Goal: Transaction & Acquisition: Purchase product/service

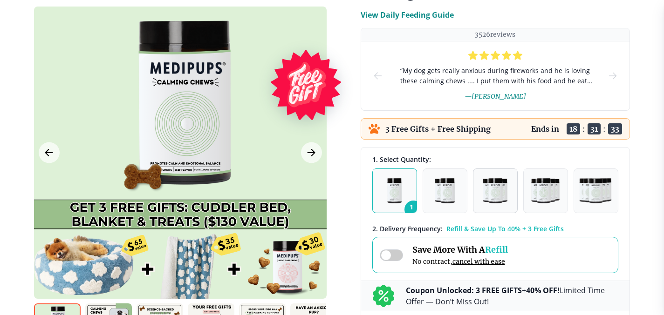
scroll to position [209, 0]
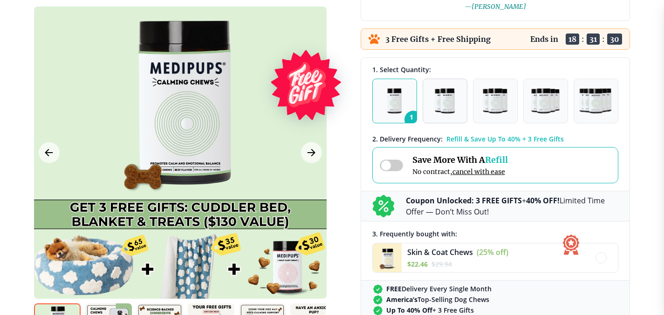
click at [450, 99] on img "button" at bounding box center [445, 100] width 20 height 25
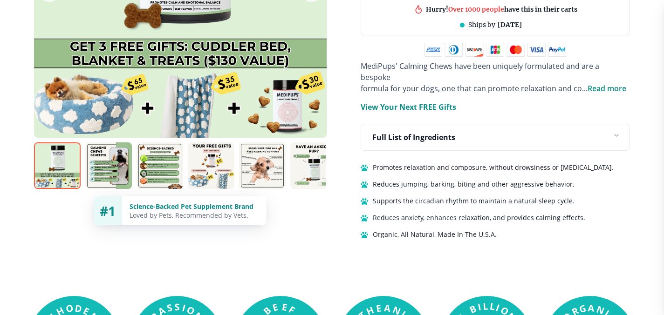
scroll to position [615, 0]
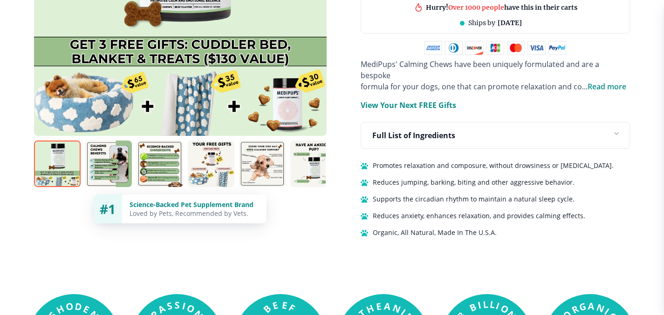
click at [617, 128] on icon at bounding box center [614, 135] width 15 height 15
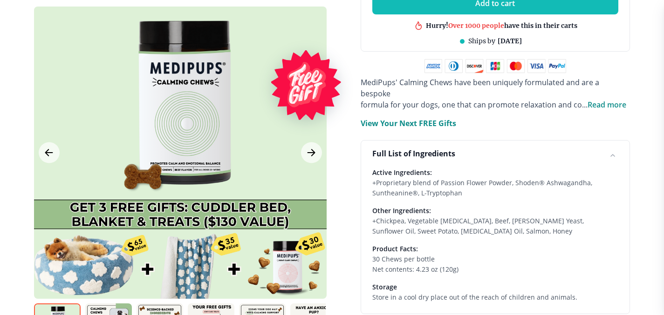
scroll to position [592, 0]
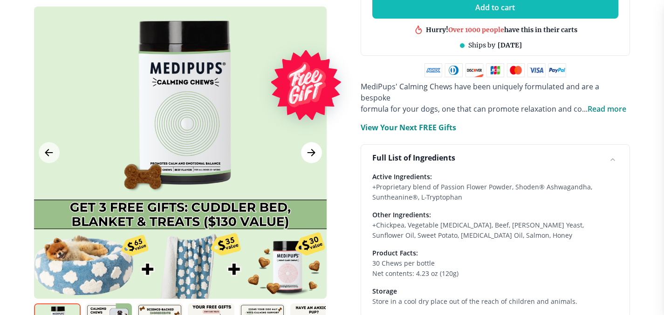
click at [310, 147] on icon "Next Image" at bounding box center [311, 153] width 11 height 12
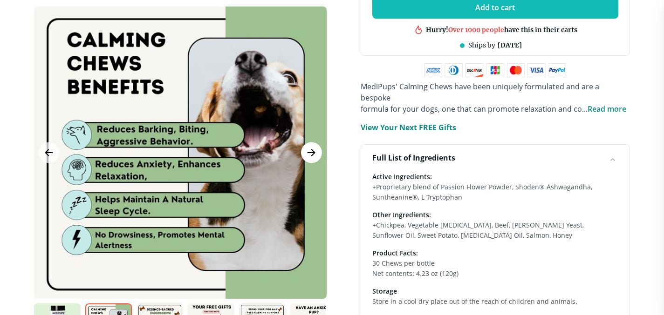
click at [310, 147] on icon "Next Image" at bounding box center [311, 153] width 11 height 12
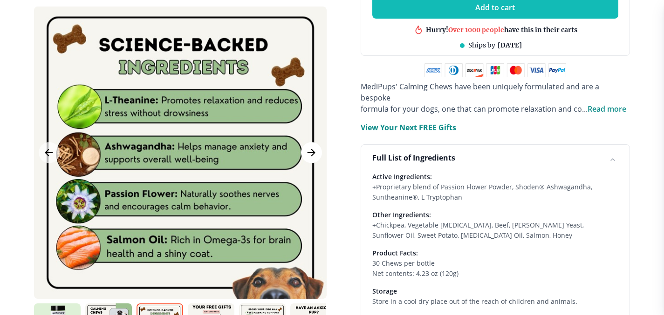
click at [310, 147] on icon "Next Image" at bounding box center [311, 153] width 11 height 12
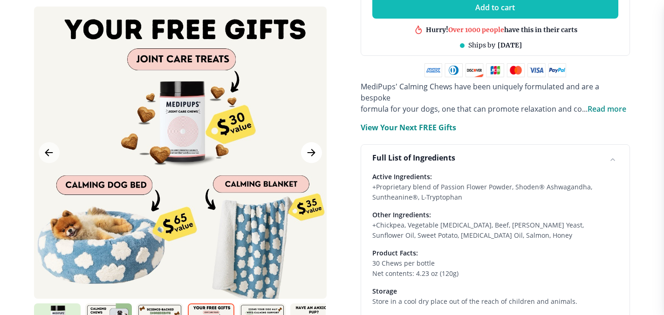
click at [311, 147] on icon "Next Image" at bounding box center [311, 153] width 11 height 12
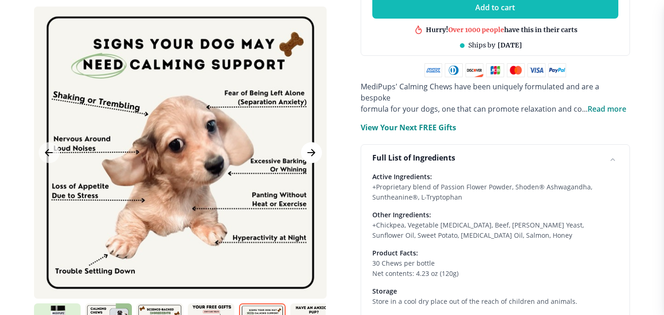
click at [311, 147] on icon "Next Image" at bounding box center [311, 153] width 11 height 12
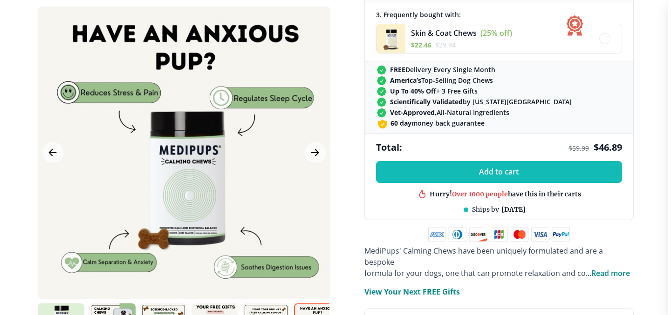
scroll to position [423, 0]
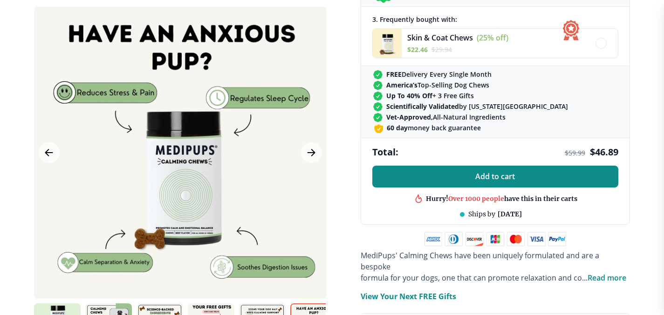
click at [498, 172] on span "Add to cart" at bounding box center [495, 176] width 40 height 9
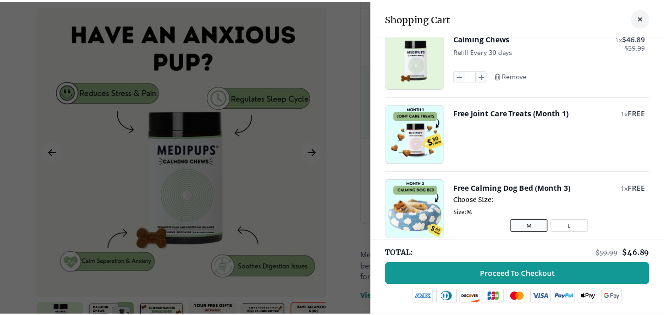
scroll to position [0, 0]
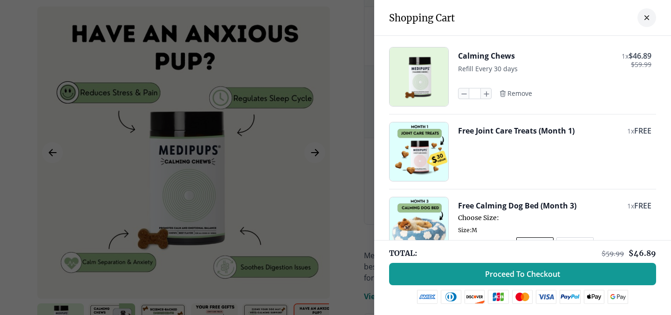
click at [644, 15] on icon "close-cart" at bounding box center [646, 17] width 5 height 5
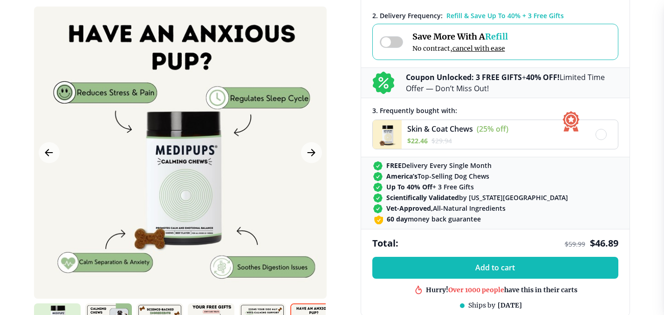
scroll to position [150, 0]
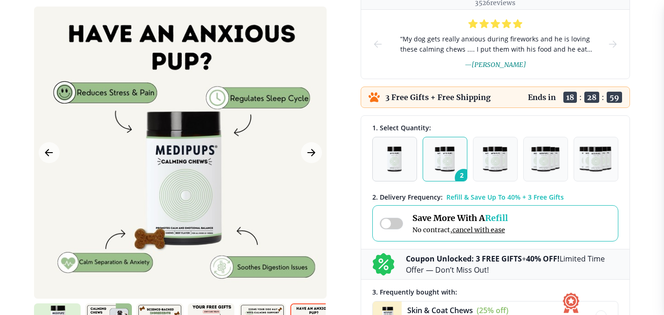
click at [396, 163] on img "button" at bounding box center [394, 159] width 14 height 25
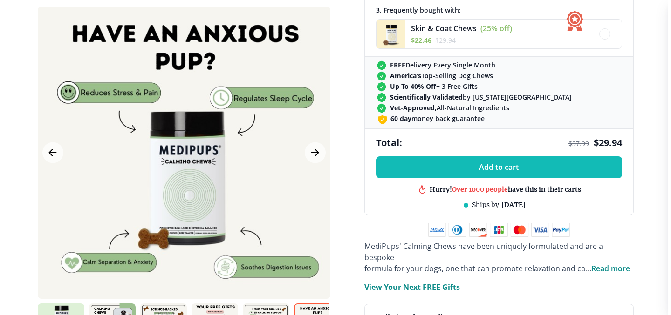
scroll to position [455, 0]
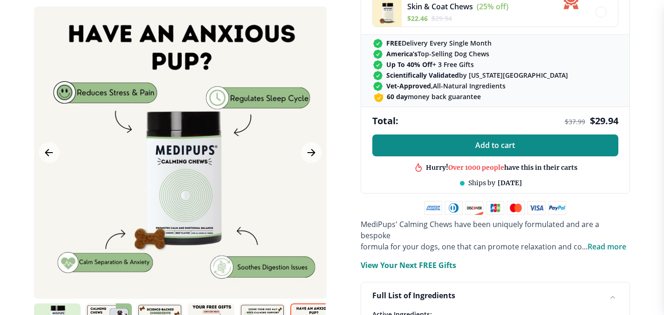
click at [497, 143] on span "Add to cart" at bounding box center [495, 145] width 40 height 9
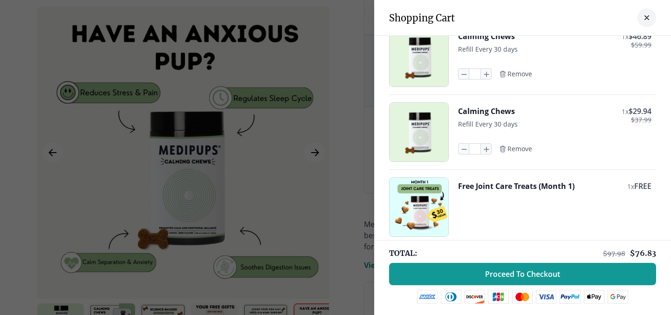
scroll to position [14, 0]
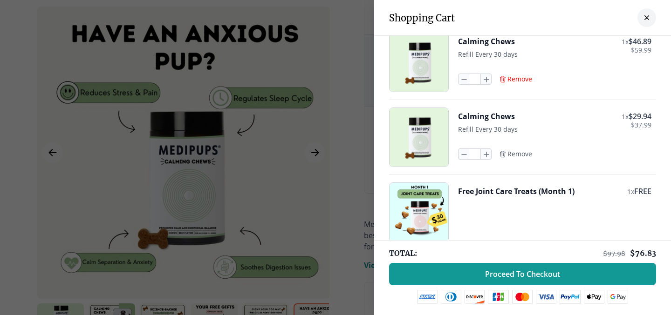
click at [499, 78] on icon "button" at bounding box center [502, 78] width 7 height 7
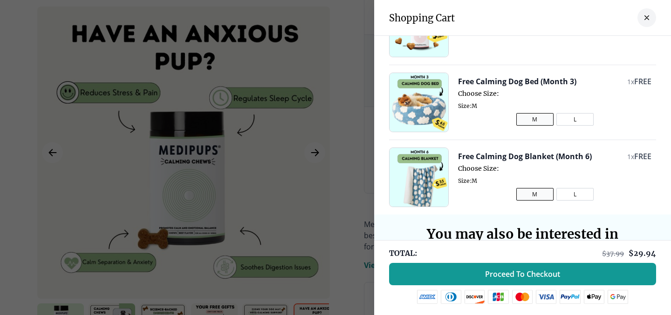
scroll to position [125, 0]
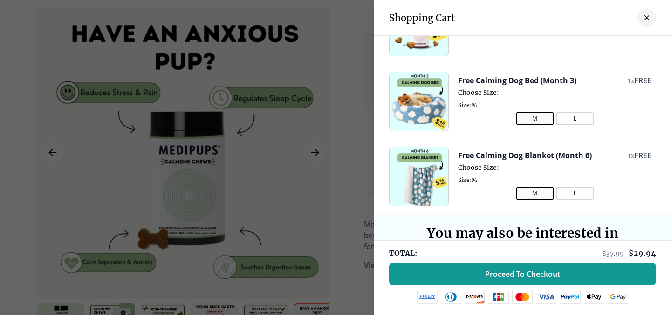
click at [565, 193] on button "L" at bounding box center [574, 193] width 37 height 13
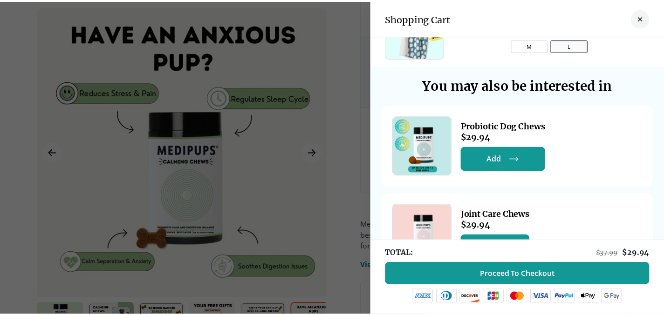
scroll to position [288, 0]
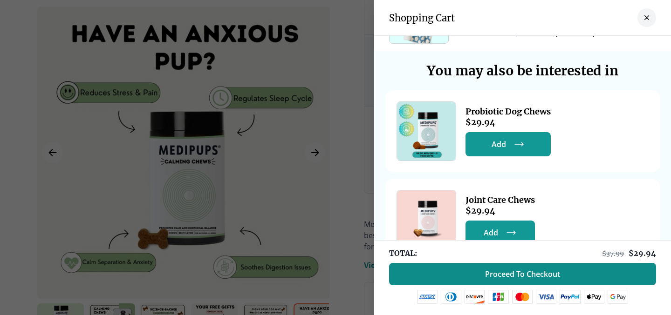
click at [512, 272] on span "Proceed To Checkout" at bounding box center [522, 274] width 75 height 9
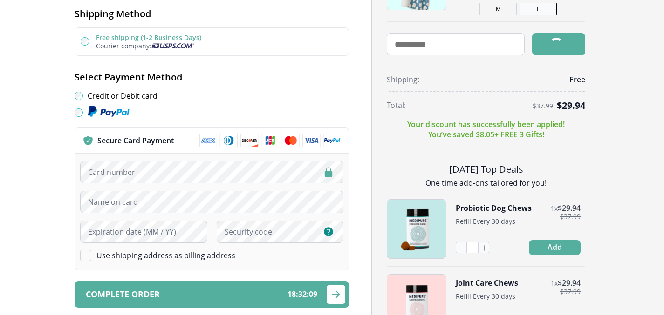
scroll to position [293, 0]
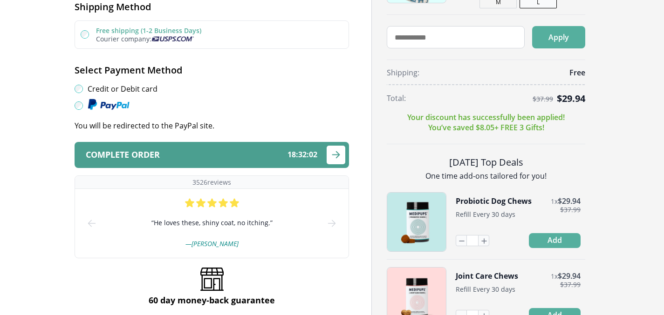
click at [216, 154] on div "Complete order 18 : 32 : 02" at bounding box center [201, 154] width 231 height 9
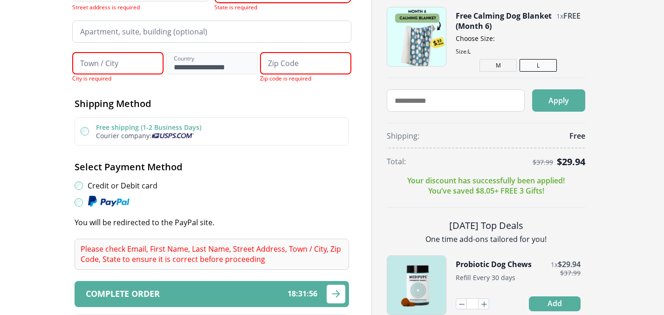
scroll to position [0, 0]
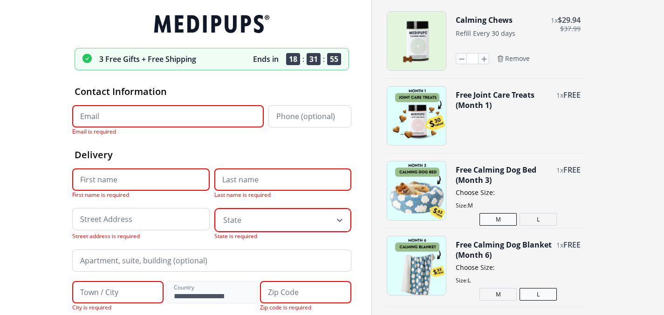
click at [144, 115] on input "Email" at bounding box center [167, 116] width 191 height 22
type input "**********"
type input "******"
type input "********"
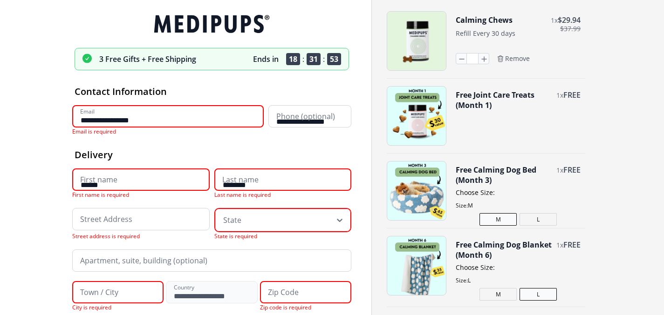
type input "**********"
type input "*****"
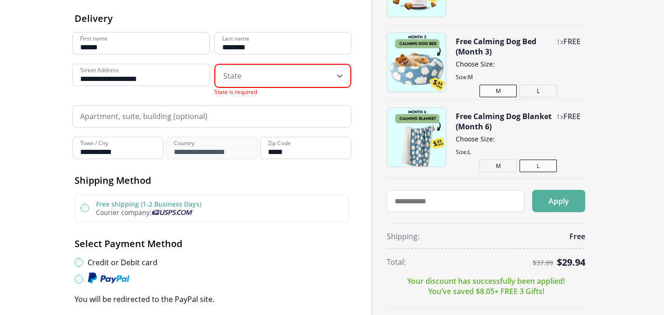
scroll to position [150, 0]
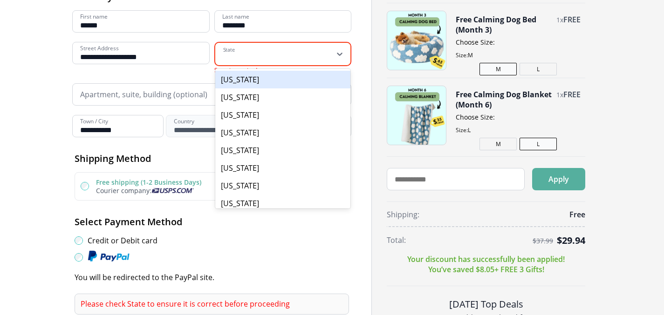
click at [258, 53] on div at bounding box center [277, 54] width 108 height 19
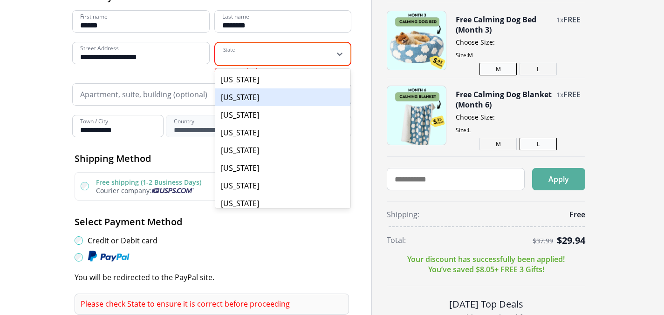
click at [229, 96] on div "[US_STATE]" at bounding box center [283, 97] width 136 height 18
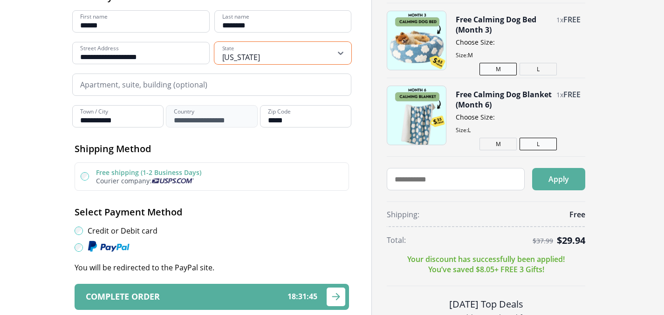
click at [341, 53] on icon at bounding box center [341, 53] width 6 height 3
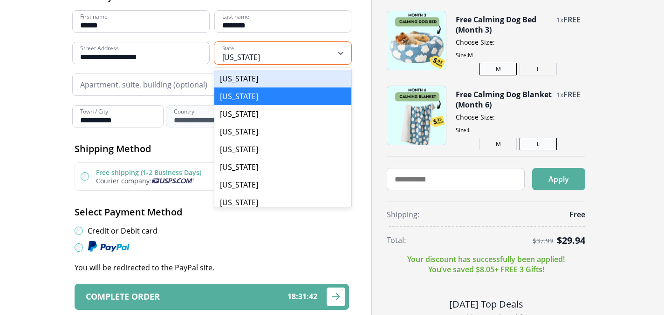
click at [237, 78] on div "[US_STATE]" at bounding box center [282, 79] width 137 height 18
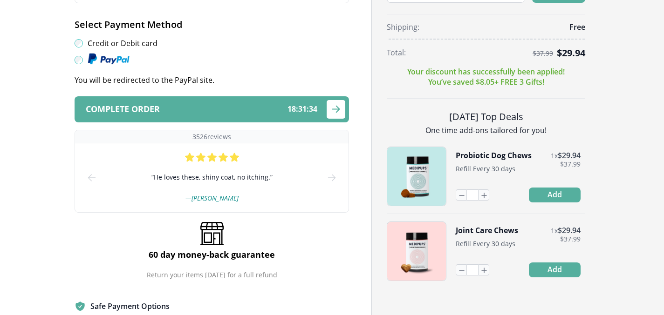
scroll to position [347, 0]
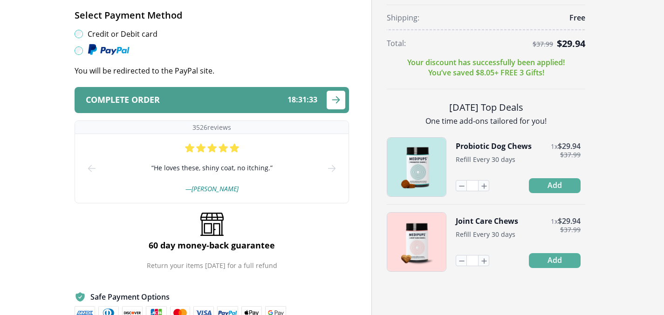
click at [218, 95] on div "Complete order 18 : 31 : 33" at bounding box center [201, 99] width 231 height 9
